Goal: Task Accomplishment & Management: Manage account settings

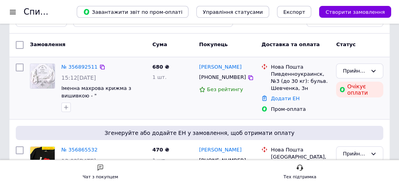
scroll to position [26, 0]
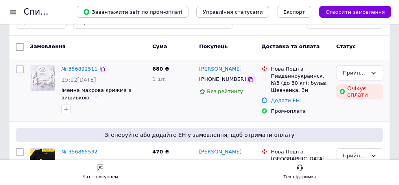
click at [248, 80] on icon at bounding box center [251, 79] width 6 height 6
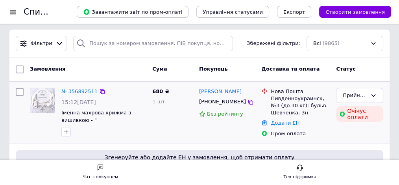
scroll to position [0, 0]
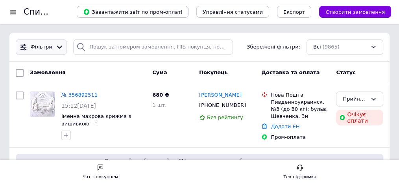
click at [54, 50] on div at bounding box center [59, 47] width 11 height 8
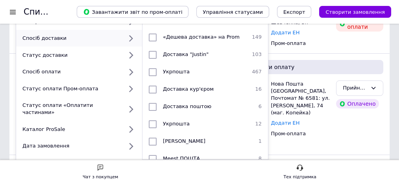
scroll to position [131, 0]
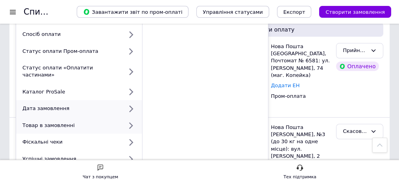
click at [102, 105] on div "Дата замовлення" at bounding box center [71, 108] width 104 height 7
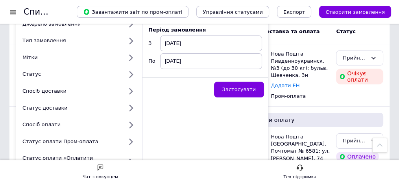
scroll to position [26, 0]
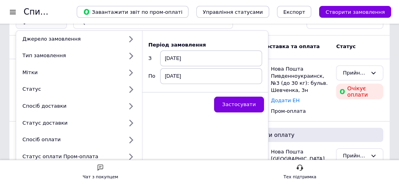
click at [183, 57] on span "[DATE]" at bounding box center [211, 58] width 102 height 16
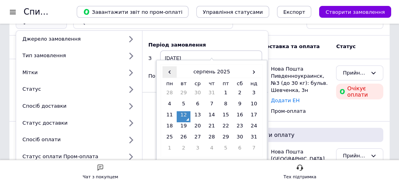
click at [166, 74] on span "‹" at bounding box center [170, 71] width 14 height 11
click at [183, 93] on td "1" at bounding box center [184, 94] width 14 height 11
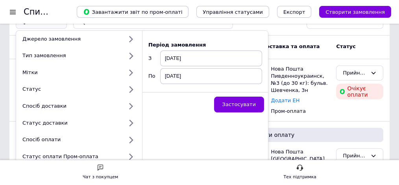
click at [236, 78] on span "[DATE]" at bounding box center [211, 76] width 102 height 16
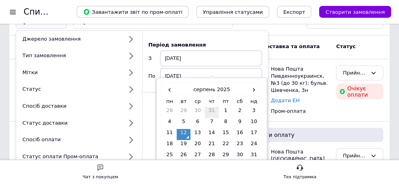
click at [208, 107] on td "31" at bounding box center [212, 112] width 14 height 11
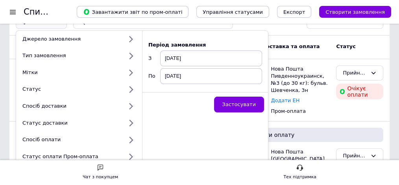
click at [172, 73] on span "[DATE]" at bounding box center [211, 76] width 102 height 16
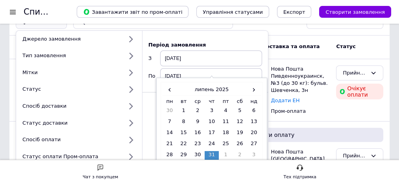
click at [172, 73] on span "[DATE]" at bounding box center [211, 76] width 102 height 16
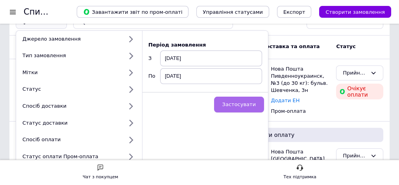
click at [233, 101] on span "Застосувати" at bounding box center [238, 104] width 33 height 6
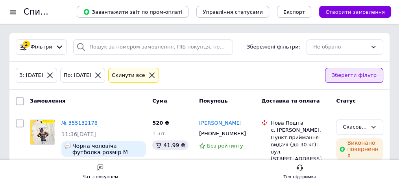
click at [363, 74] on span "Зберегти фільтр" at bounding box center [354, 75] width 45 height 8
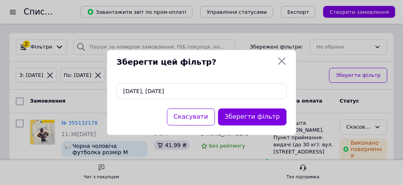
drag, startPoint x: 284, startPoint y: 61, endPoint x: 300, endPoint y: 60, distance: 16.2
click at [284, 61] on icon at bounding box center [281, 60] width 9 height 9
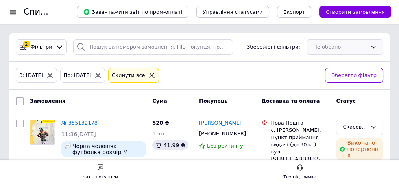
click at [340, 44] on div "Не обрано" at bounding box center [345, 46] width 77 height 15
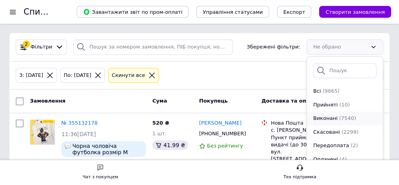
click at [339, 118] on span "(7540)" at bounding box center [347, 118] width 17 height 6
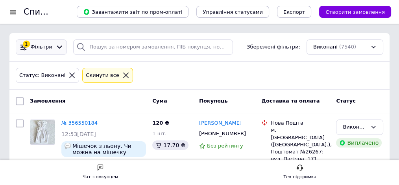
click at [33, 46] on span "Фільтри" at bounding box center [42, 46] width 22 height 7
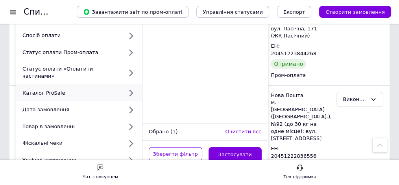
scroll to position [131, 0]
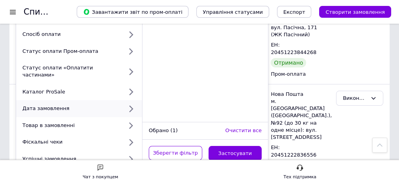
click at [70, 105] on div "Дата замовлення" at bounding box center [71, 108] width 104 height 7
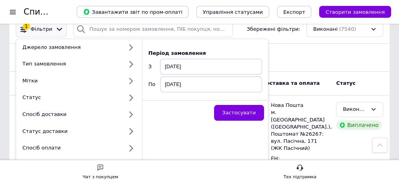
scroll to position [0, 0]
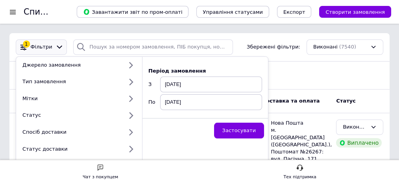
click at [179, 81] on span "[DATE]" at bounding box center [211, 84] width 102 height 16
click at [167, 81] on span "[DATE]" at bounding box center [211, 84] width 102 height 16
click at [166, 85] on span "[DATE]" at bounding box center [211, 84] width 102 height 16
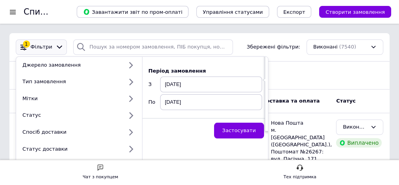
drag, startPoint x: 334, startPoint y: 61, endPoint x: 250, endPoint y: 82, distance: 87.3
click at [334, 61] on div "Статус: [PERSON_NAME] все" at bounding box center [199, 75] width 380 height 28
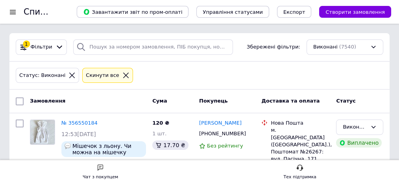
click at [109, 71] on div "Cкинути все" at bounding box center [107, 75] width 47 height 8
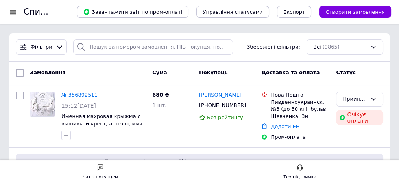
click at [30, 48] on div "Фільтри" at bounding box center [41, 46] width 25 height 7
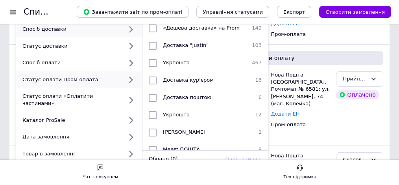
scroll to position [105, 0]
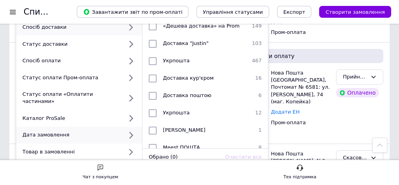
click at [77, 131] on div "Дата замовлення" at bounding box center [71, 134] width 104 height 7
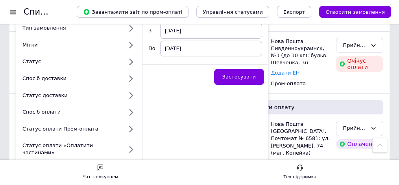
scroll to position [26, 0]
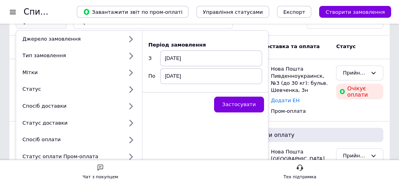
click at [177, 58] on span "[DATE]" at bounding box center [211, 58] width 102 height 16
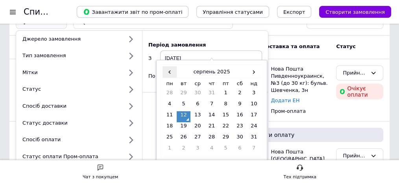
click at [169, 72] on span "‹" at bounding box center [170, 71] width 14 height 11
click at [183, 94] on td "1" at bounding box center [184, 94] width 14 height 11
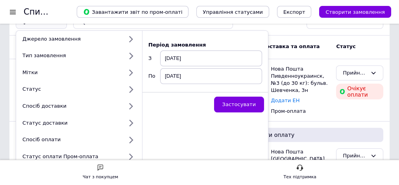
click at [192, 78] on span "[DATE]" at bounding box center [211, 76] width 102 height 16
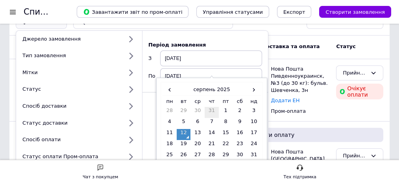
click at [211, 107] on td "31" at bounding box center [212, 112] width 14 height 11
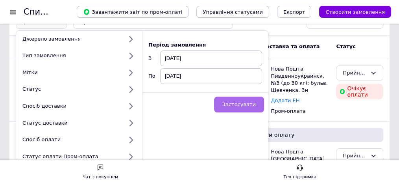
click at [233, 101] on span "Застосувати" at bounding box center [238, 104] width 33 height 6
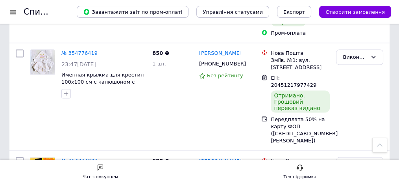
scroll to position [1548, 0]
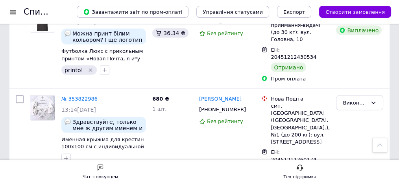
scroll to position [1657, 0]
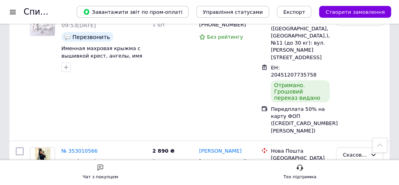
scroll to position [1674, 0]
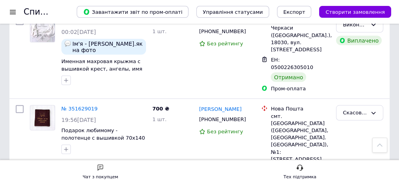
scroll to position [1560, 0]
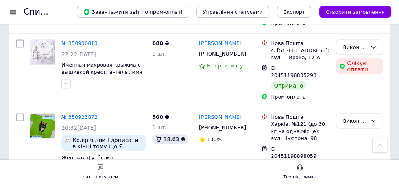
scroll to position [1548, 0]
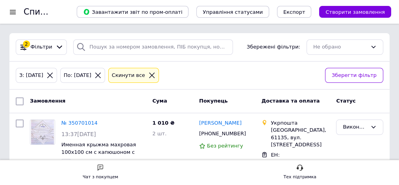
click at [154, 81] on div "Cкинути все" at bounding box center [133, 75] width 51 height 15
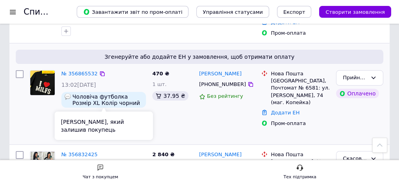
scroll to position [105, 0]
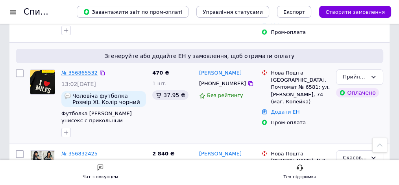
click at [77, 72] on link "№ 356865532" at bounding box center [79, 73] width 36 height 6
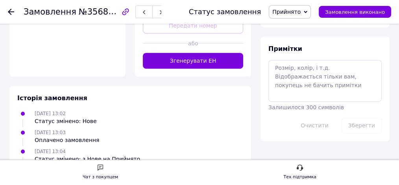
scroll to position [479, 0]
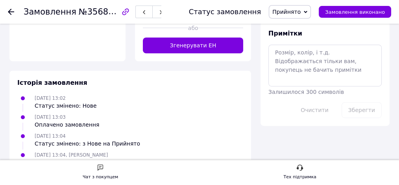
click at [11, 9] on use at bounding box center [11, 12] width 6 height 6
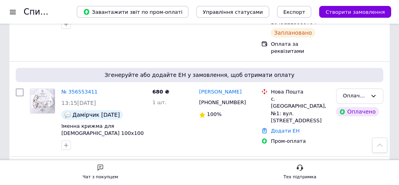
scroll to position [971, 0]
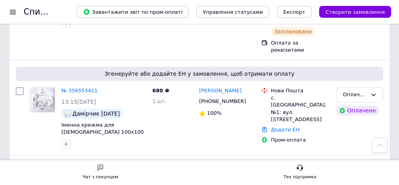
click at [100, 169] on icon at bounding box center [100, 167] width 7 height 7
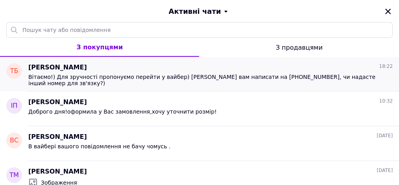
click at [155, 74] on span "Вітаємо!) Для зручності пропонуємо перейти у вайбер) [PERSON_NAME] вам написати…" at bounding box center [204, 80] width 353 height 13
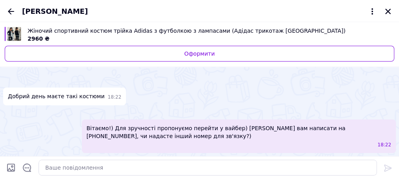
scroll to position [33, 0]
click at [9, 13] on icon "Назад" at bounding box center [10, 11] width 9 height 9
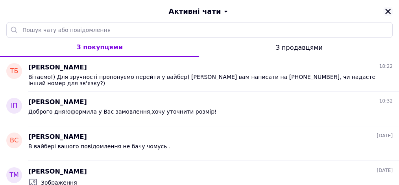
click at [391, 10] on icon "Закрити" at bounding box center [388, 11] width 7 height 7
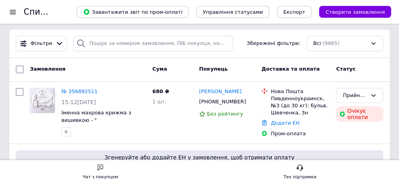
scroll to position [0, 0]
